Goal: Transaction & Acquisition: Purchase product/service

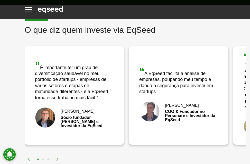
scroll to position [977, 0]
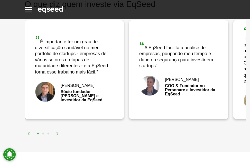
click at [43, 129] on button "2" at bounding box center [43, 133] width 5 height 5
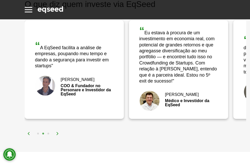
click at [49, 129] on button "3" at bounding box center [48, 133] width 5 height 5
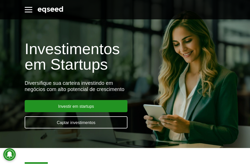
scroll to position [51, 0]
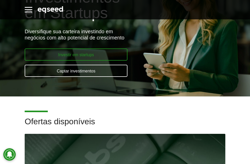
click at [87, 57] on link "Investir em startups" at bounding box center [76, 54] width 103 height 12
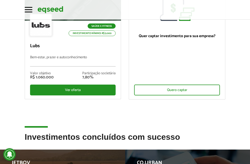
scroll to position [51, 0]
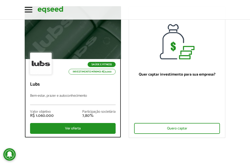
click at [57, 61] on div "Saúde e Fitness Investimento mínimo: R$ 5.000" at bounding box center [73, 63] width 86 height 23
